Goal: Task Accomplishment & Management: Manage account settings

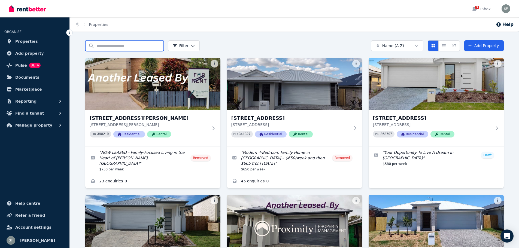
click at [116, 45] on input "Search properties" at bounding box center [124, 45] width 79 height 11
click at [476, 9] on icon at bounding box center [474, 9] width 5 height 4
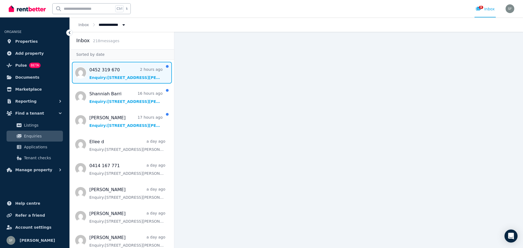
click at [112, 77] on span "Message list" at bounding box center [122, 73] width 104 height 22
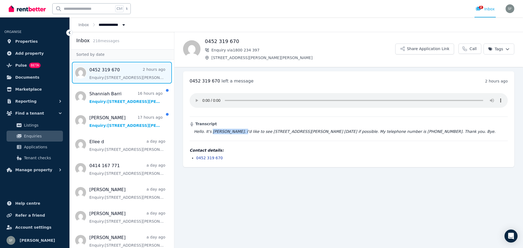
drag, startPoint x: 242, startPoint y: 133, endPoint x: 211, endPoint y: 132, distance: 30.3
click at [211, 132] on blockquote "Hello. It's Allison McCammon. I'd like to see 12110 Denham Street tomorrow if p…" at bounding box center [349, 131] width 318 height 5
copy blockquote "Allison McCammon"
drag, startPoint x: 221, startPoint y: 157, endPoint x: 197, endPoint y: 159, distance: 23.8
click at [197, 159] on li "0452 319 670" at bounding box center [352, 157] width 312 height 5
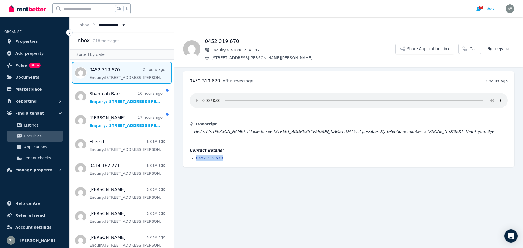
copy link "0452 319 670"
drag, startPoint x: 261, startPoint y: 48, endPoint x: 211, endPoint y: 49, distance: 50.2
click at [211, 49] on p "Enquiry via 1800 234 397" at bounding box center [300, 49] width 191 height 5
copy span "Enquiry via 1800 234 397"
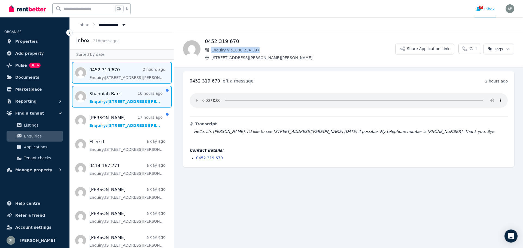
click at [113, 98] on span "Message list" at bounding box center [122, 97] width 104 height 22
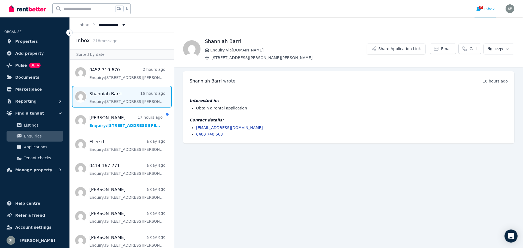
click at [245, 40] on h1 "Shanniah Barri" at bounding box center [286, 42] width 162 height 8
drag, startPoint x: 245, startPoint y: 40, endPoint x: 206, endPoint y: 40, distance: 39.3
click at [206, 40] on h1 "Shanniah Barri" at bounding box center [286, 42] width 162 height 8
copy h1 "Shanniah Barri"
drag, startPoint x: 248, startPoint y: 128, endPoint x: 196, endPoint y: 127, distance: 52.1
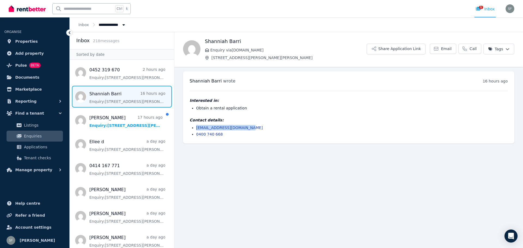
click at [196, 127] on ul "shanniahbarri96@gmail.com 0400 740 668" at bounding box center [349, 131] width 318 height 12
copy link "shanniahbarri96@gmail.com"
drag, startPoint x: 219, startPoint y: 133, endPoint x: 197, endPoint y: 132, distance: 22.6
click at [197, 132] on li "0400 740 668" at bounding box center [352, 134] width 312 height 5
copy link "0400 740 668"
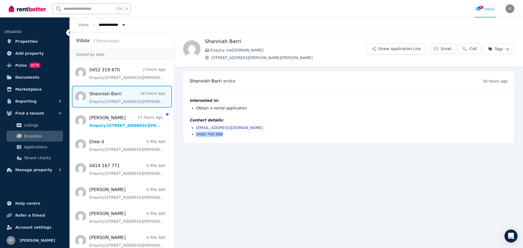
drag, startPoint x: 266, startPoint y: 51, endPoint x: 210, endPoint y: 50, distance: 56.2
click at [210, 50] on p "Enquiry via RealEstate.com.au" at bounding box center [286, 49] width 162 height 5
copy span "Enquiry via RealEstate.com.au"
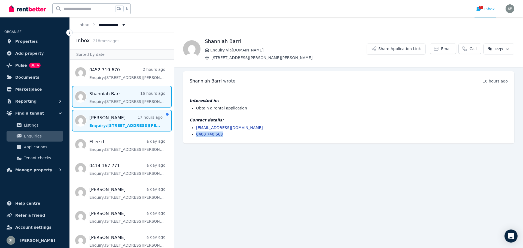
click at [126, 122] on span "Message list" at bounding box center [122, 121] width 104 height 22
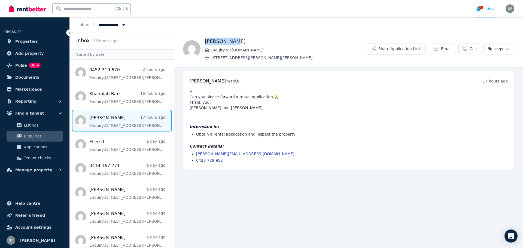
drag, startPoint x: 240, startPoint y: 39, endPoint x: 204, endPoint y: 41, distance: 36.4
click at [204, 41] on div "Jacinta Ray Enquiry via RealEstate.com.au 121 Denham St, Bracken Ridge Share Ap…" at bounding box center [348, 49] width 349 height 23
copy h1 "Jacinta Ray"
drag, startPoint x: 245, startPoint y: 152, endPoint x: 196, endPoint y: 153, distance: 49.6
click at [196, 153] on ul "jacinta.ray1@gmail.com 0425 728 952" at bounding box center [349, 157] width 318 height 12
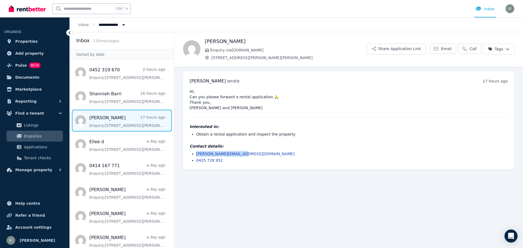
copy link "jacinta.ray1@gmail.com"
drag, startPoint x: 222, startPoint y: 160, endPoint x: 195, endPoint y: 157, distance: 27.6
click at [195, 157] on ul "jacinta.ray1@gmail.com 0425 728 952" at bounding box center [349, 157] width 318 height 12
copy link "0425 728 952"
drag, startPoint x: 264, startPoint y: 49, endPoint x: 209, endPoint y: 50, distance: 55.4
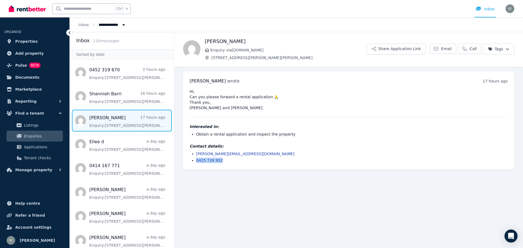
click at [209, 50] on p "Enquiry via RealEstate.com.au" at bounding box center [286, 49] width 162 height 5
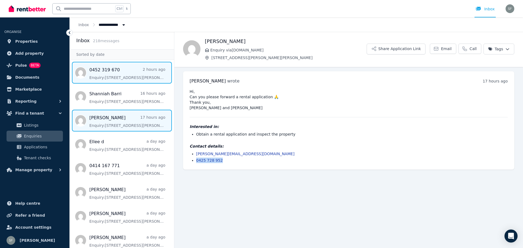
click at [97, 73] on span "Message list" at bounding box center [122, 73] width 104 height 22
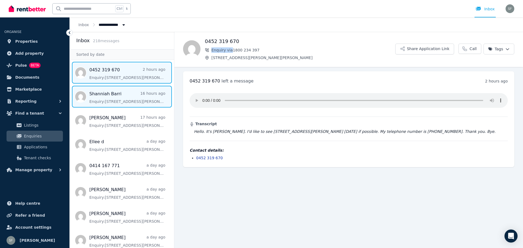
click at [116, 101] on span "Message list" at bounding box center [122, 97] width 104 height 22
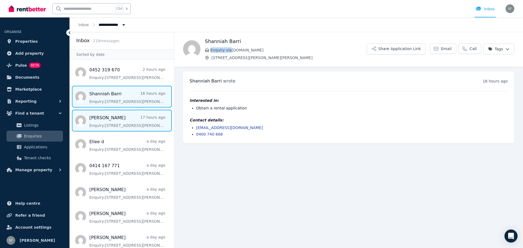
click at [113, 122] on span "Message list" at bounding box center [122, 121] width 104 height 22
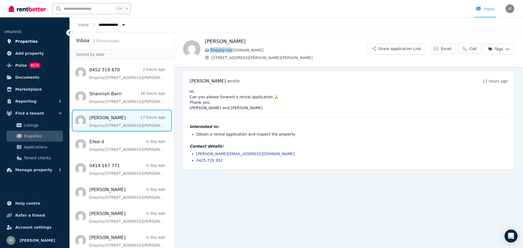
click at [30, 41] on span "Properties" at bounding box center [26, 41] width 23 height 7
